Goal: Task Accomplishment & Management: Manage account settings

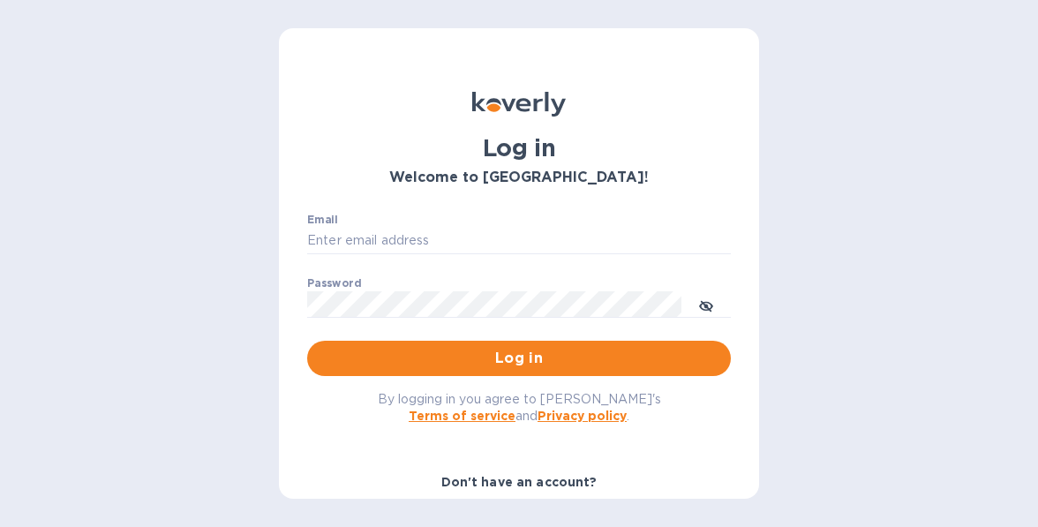
click at [463, 223] on div "Email ​" at bounding box center [519, 246] width 424 height 64
click at [455, 237] on input "Email" at bounding box center [519, 241] width 424 height 26
type input "gford@koverly.com"
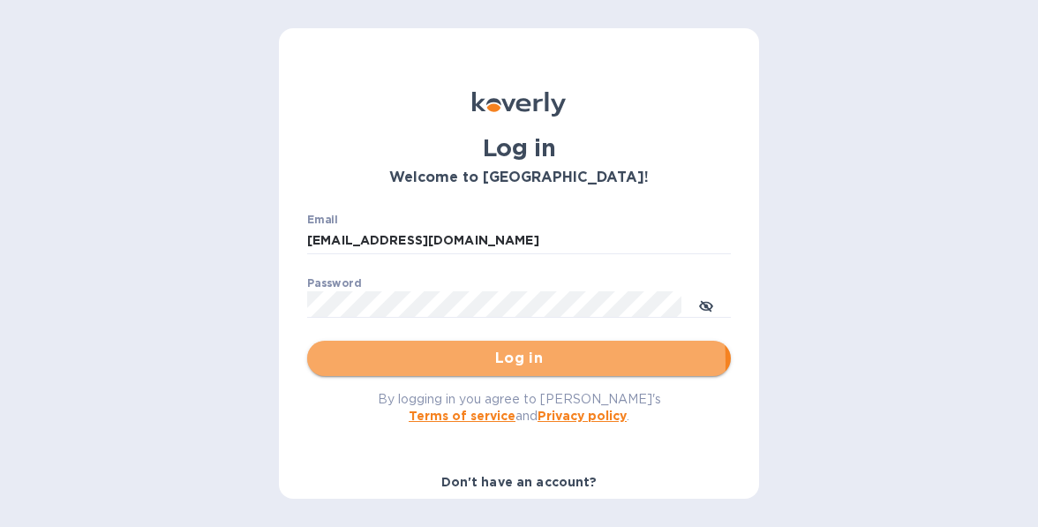
click at [402, 362] on span "Log in" at bounding box center [518, 358] width 395 height 21
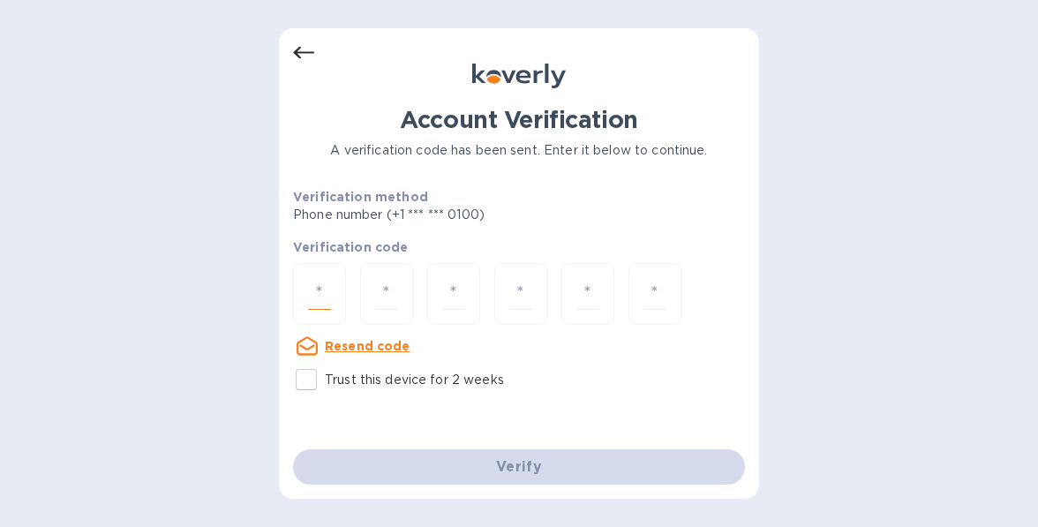
click at [310, 290] on input "number" at bounding box center [319, 294] width 23 height 33
type input "5"
type input "2"
type input "6"
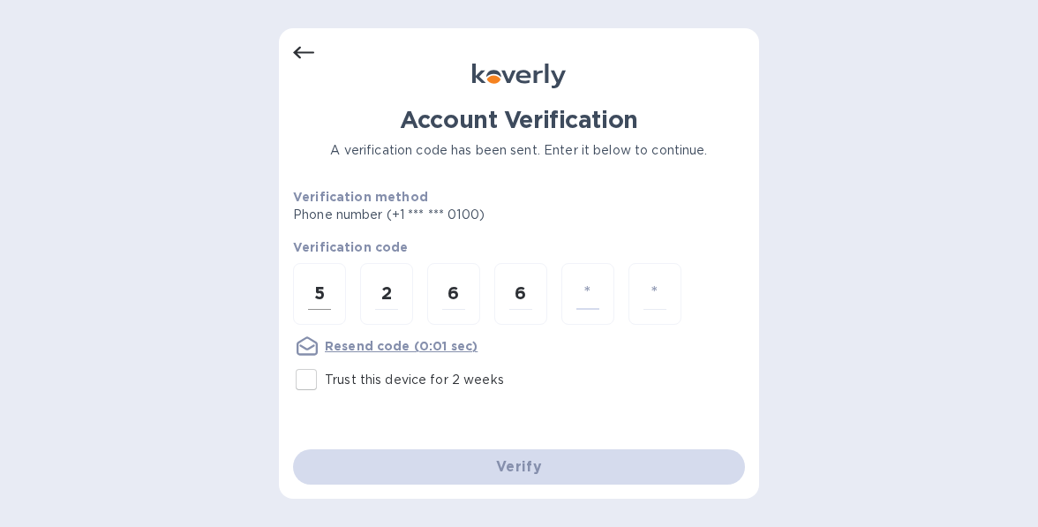
type input "0"
type input "9"
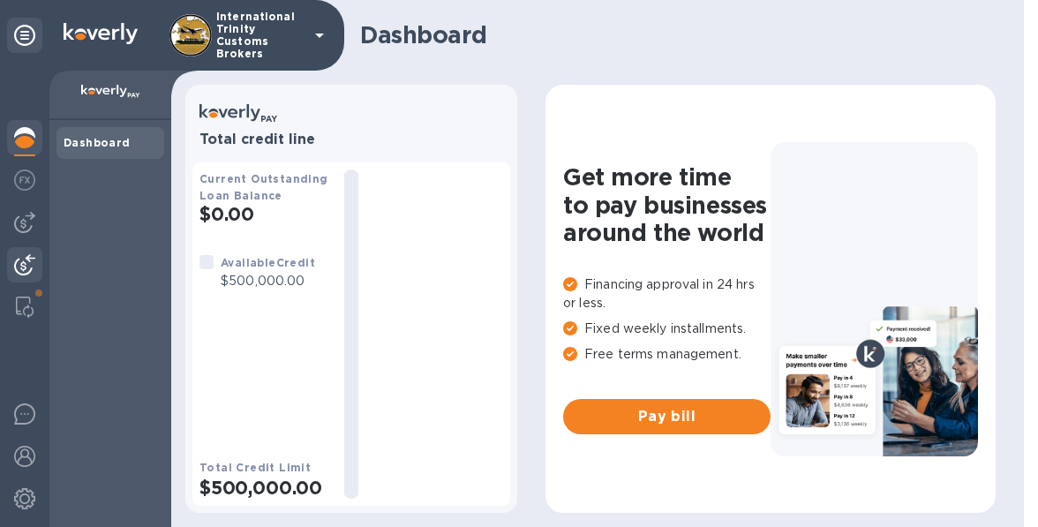
click at [17, 273] on img at bounding box center [24, 264] width 21 height 21
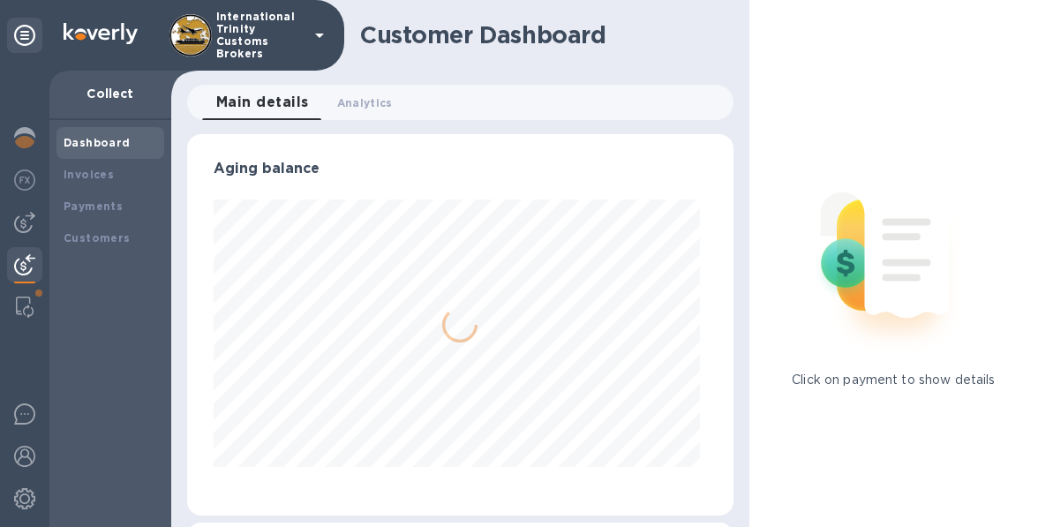
scroll to position [381, 538]
click at [81, 219] on div "Payments" at bounding box center [110, 207] width 108 height 32
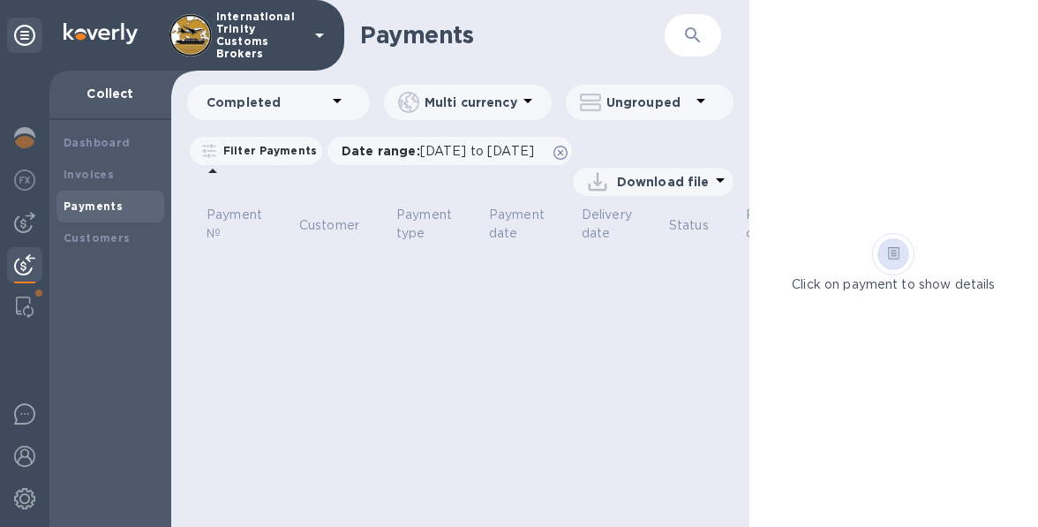
click at [261, 95] on p "Completed" at bounding box center [267, 103] width 120 height 18
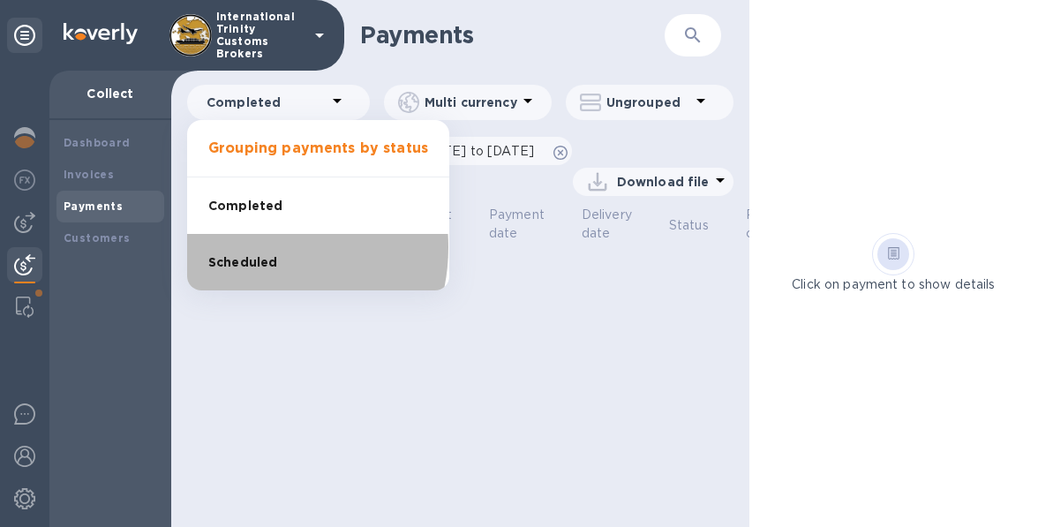
click at [242, 247] on li "Scheduled" at bounding box center [318, 262] width 262 height 56
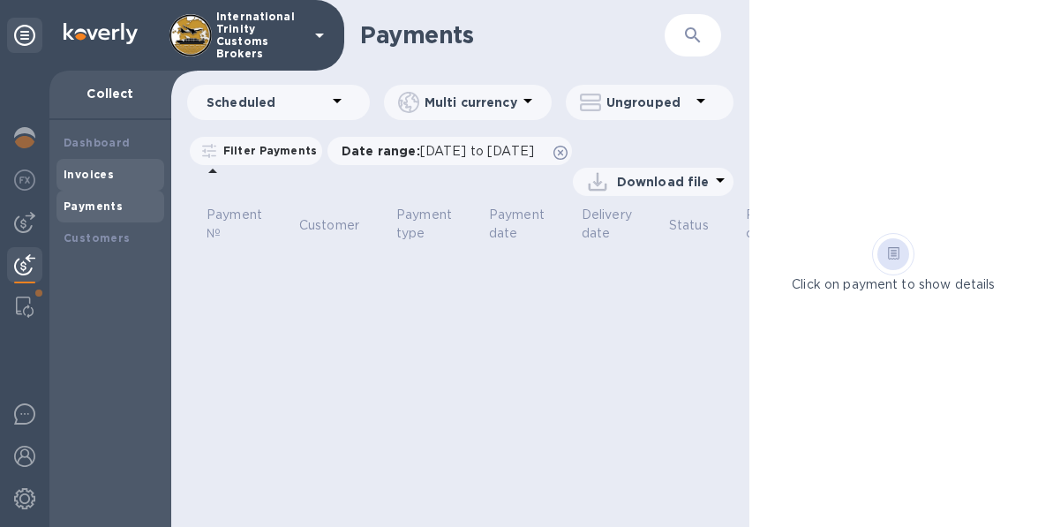
click at [90, 161] on div "Invoices" at bounding box center [110, 175] width 108 height 32
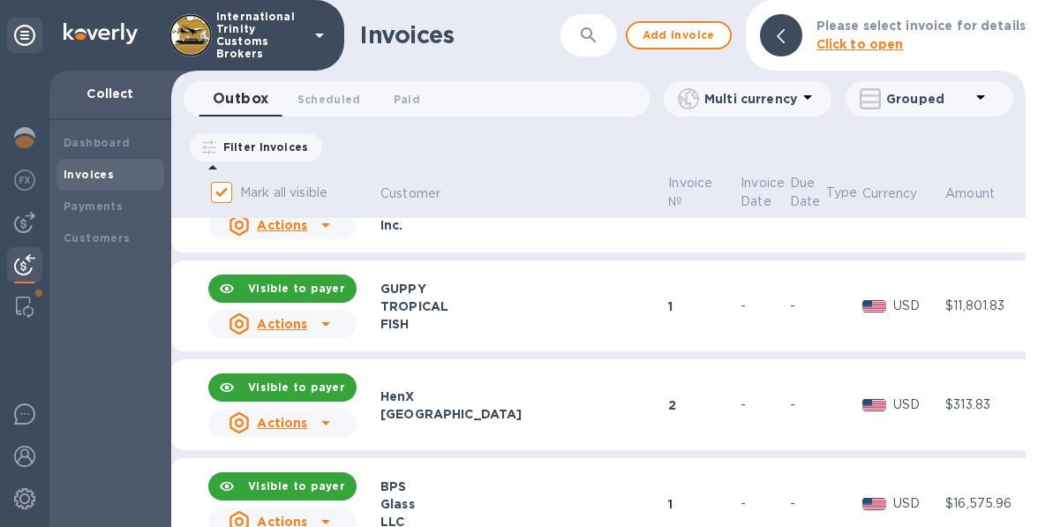
scroll to position [5180, 17]
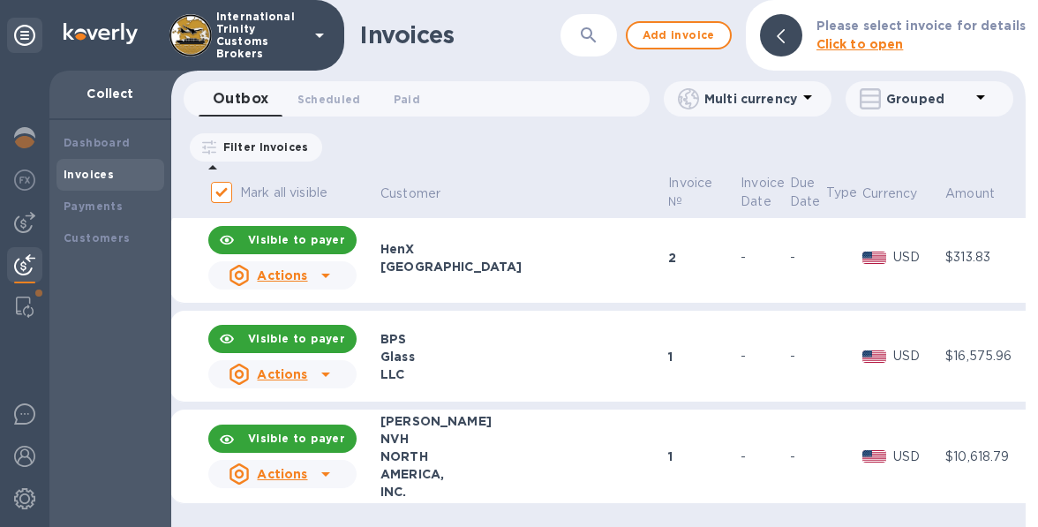
click at [428, 180] on th "Customer" at bounding box center [522, 194] width 288 height 47
click at [437, 193] on p "Customer" at bounding box center [410, 193] width 60 height 19
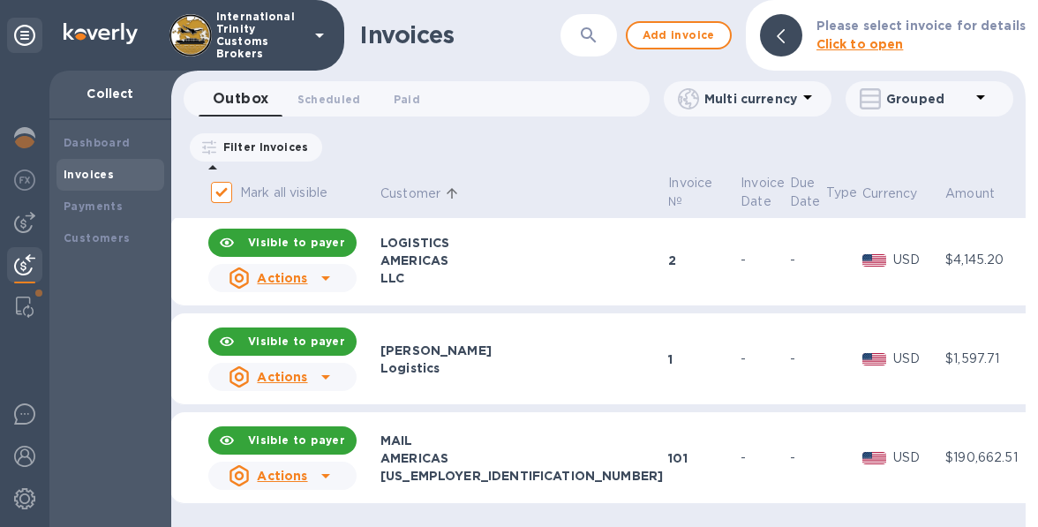
scroll to position [511, 17]
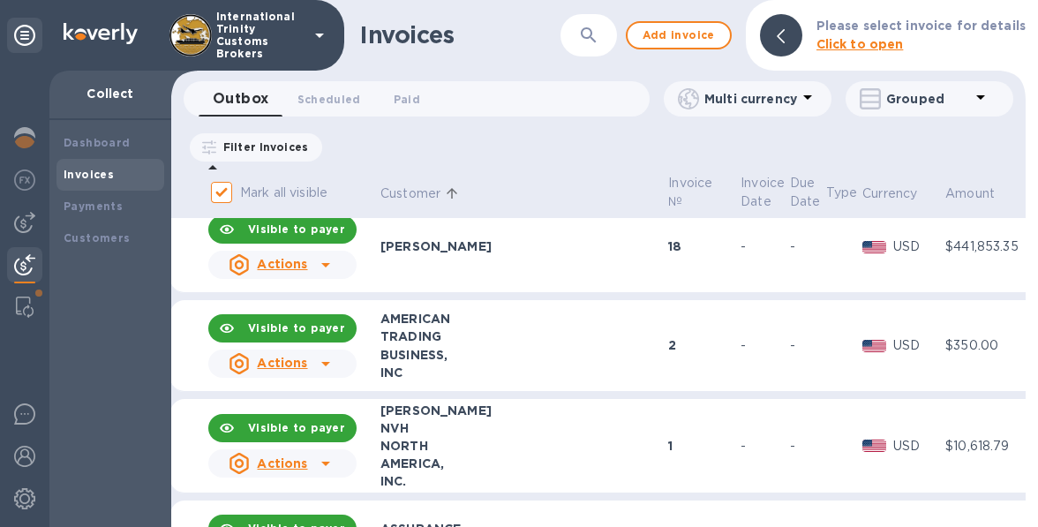
click at [457, 195] on icon at bounding box center [452, 193] width 16 height 16
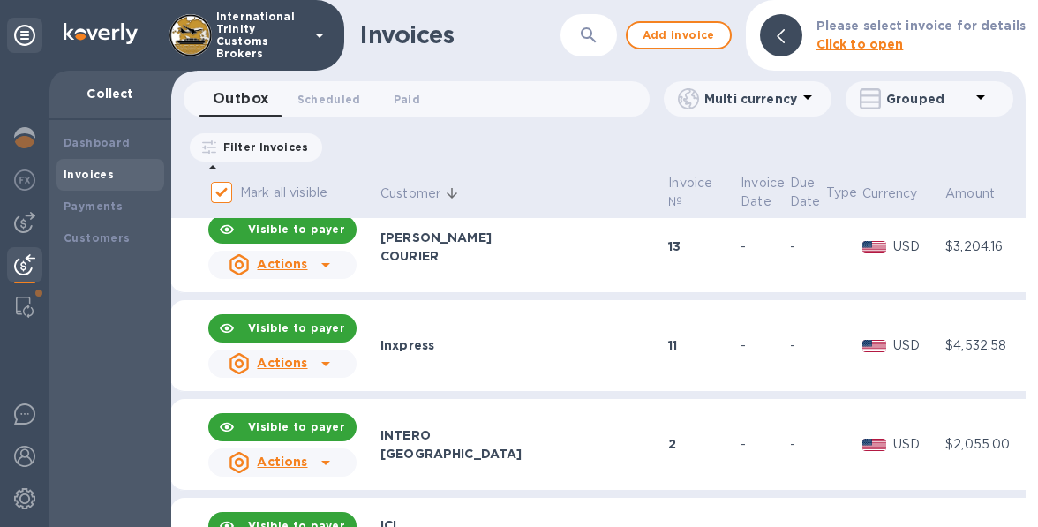
scroll to position [0, 17]
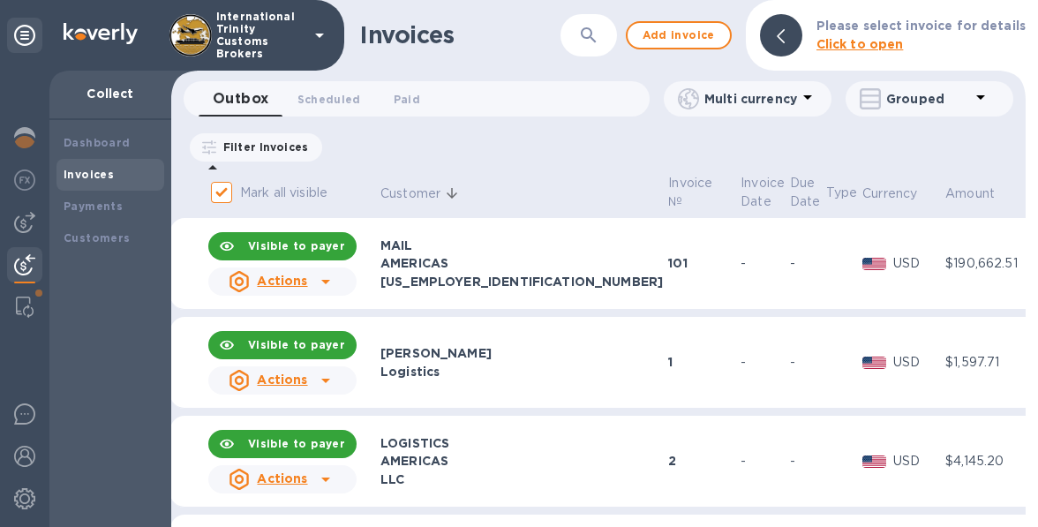
click at [454, 184] on span "Customer" at bounding box center [421, 193] width 83 height 19
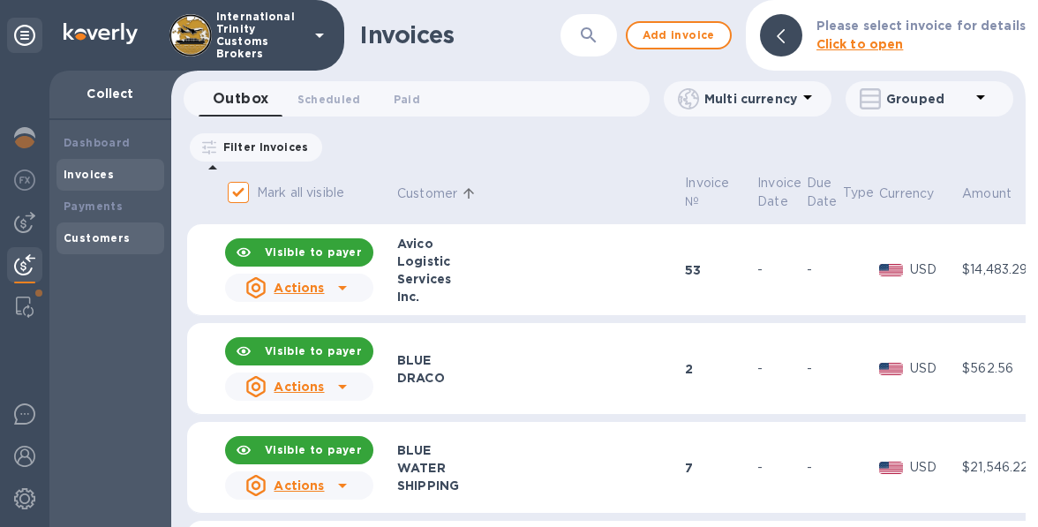
scroll to position [1237, 0]
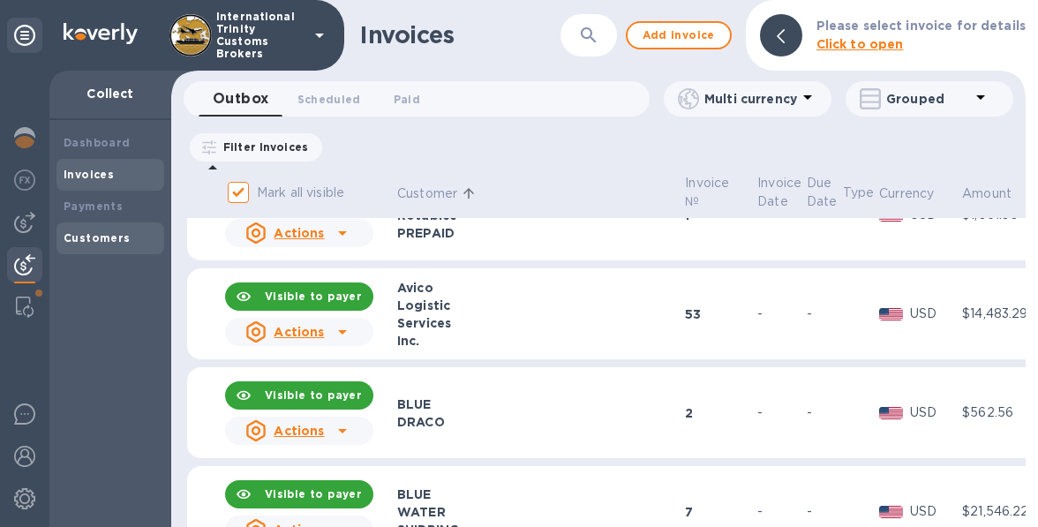
click at [82, 222] on div "Customers" at bounding box center [110, 238] width 108 height 32
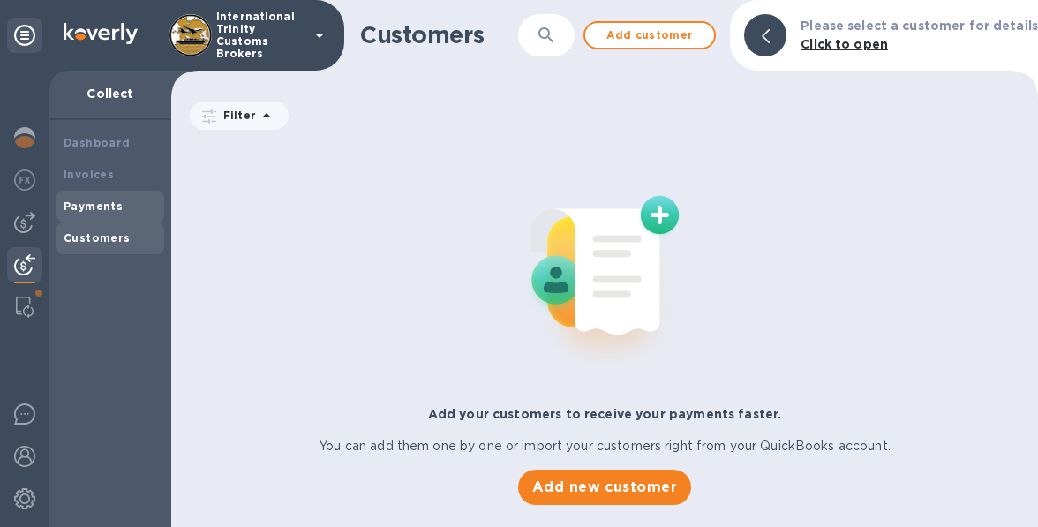
click at [79, 199] on div "Payments" at bounding box center [111, 207] width 94 height 18
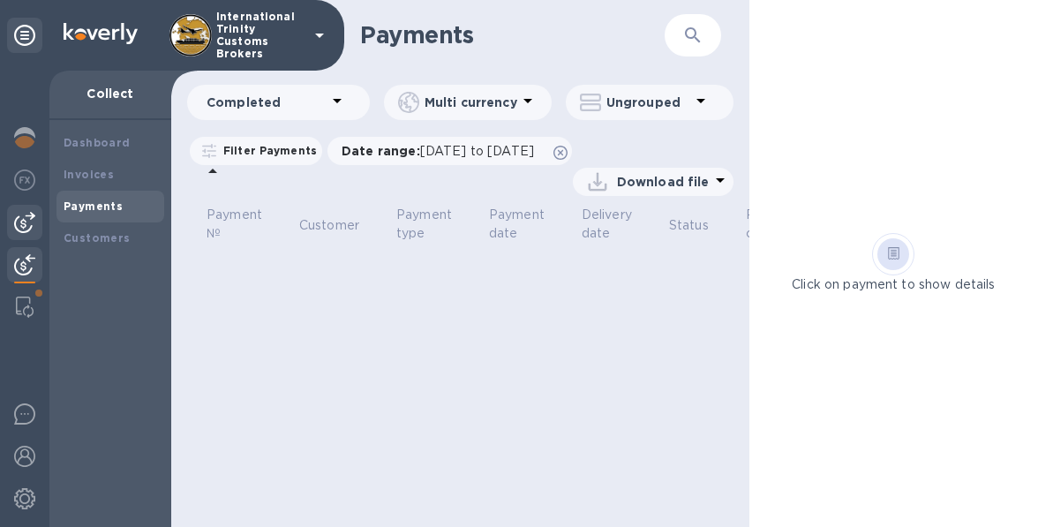
click at [14, 221] on img at bounding box center [24, 222] width 21 height 21
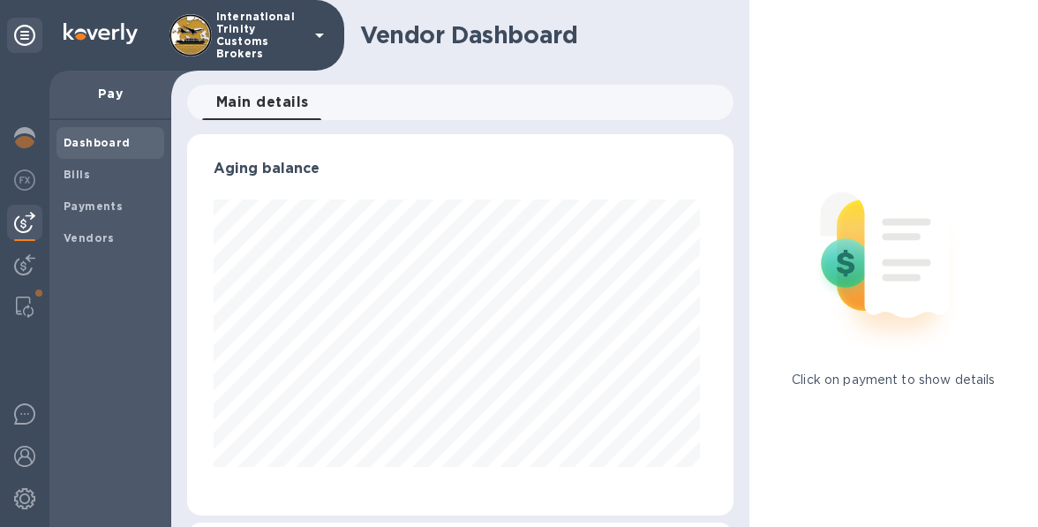
scroll to position [381, 538]
click at [101, 175] on span "Bills" at bounding box center [111, 175] width 94 height 18
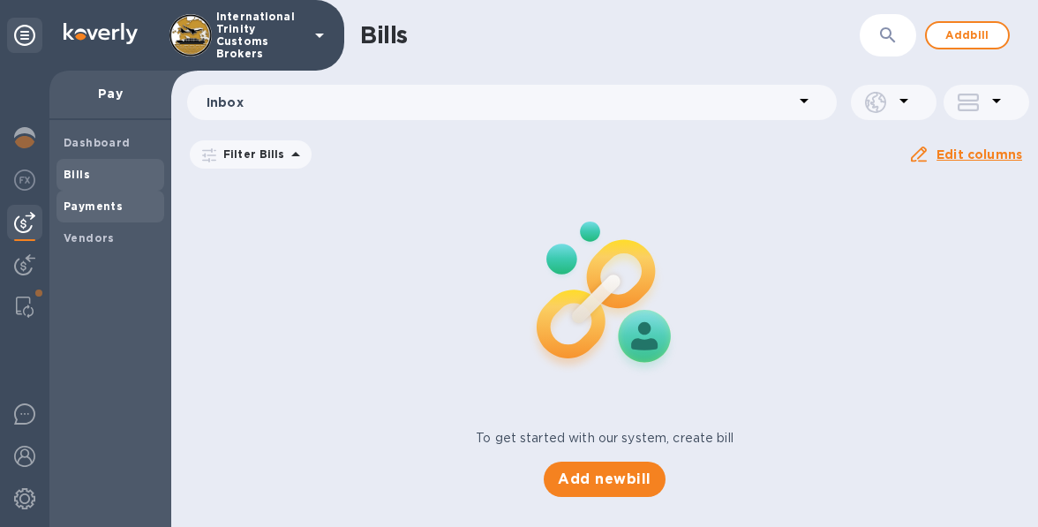
click at [109, 202] on b "Payments" at bounding box center [93, 205] width 59 height 13
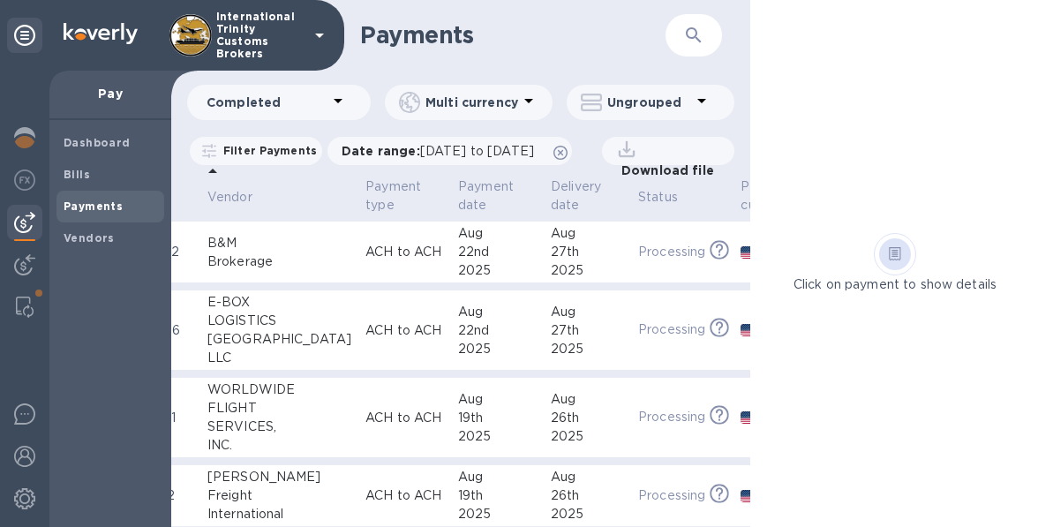
click at [87, 217] on div "Payments" at bounding box center [110, 207] width 108 height 32
click at [87, 243] on b "Vendors" at bounding box center [89, 237] width 51 height 13
